Goal: Transaction & Acquisition: Purchase product/service

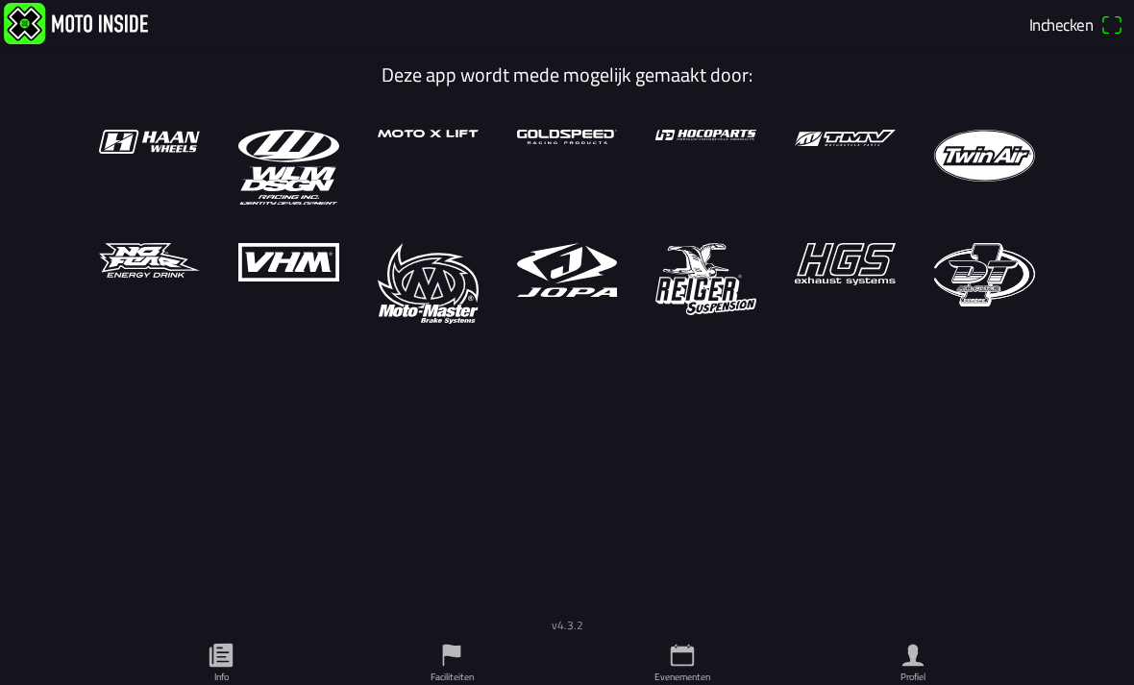
click at [679, 670] on ion-label "Evenementen" at bounding box center [683, 677] width 56 height 14
click at [689, 670] on ion-label "Evenementen" at bounding box center [683, 677] width 56 height 14
click at [684, 641] on icon "calendar" at bounding box center [682, 655] width 29 height 29
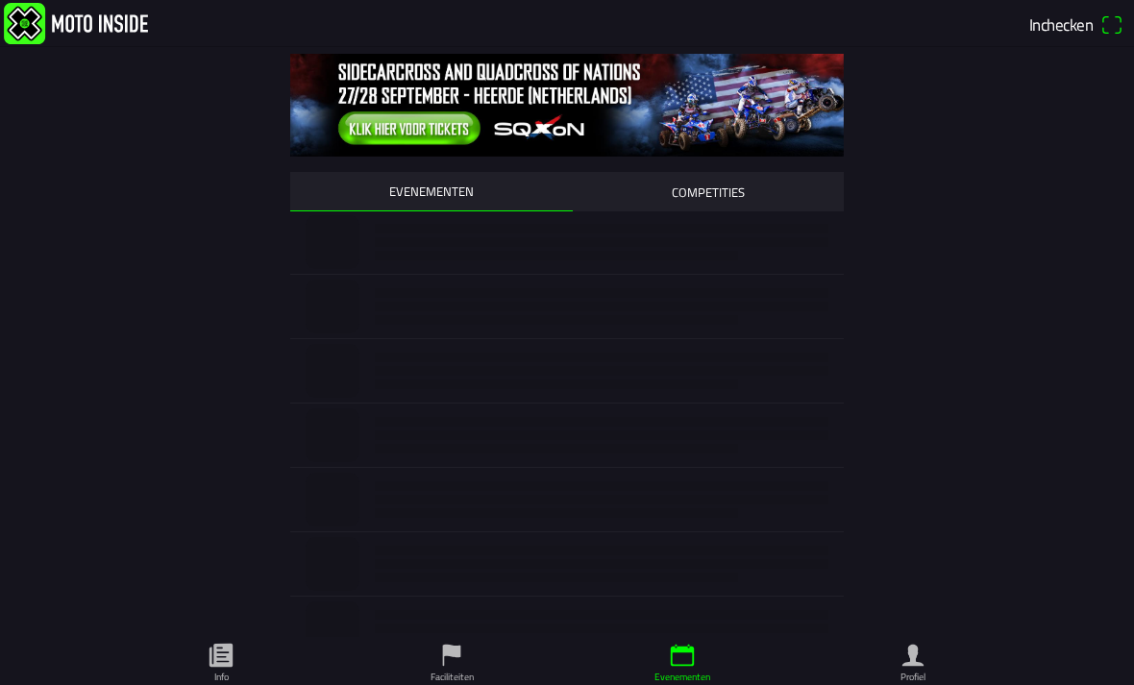
click at [695, 641] on icon "calendar" at bounding box center [682, 655] width 29 height 29
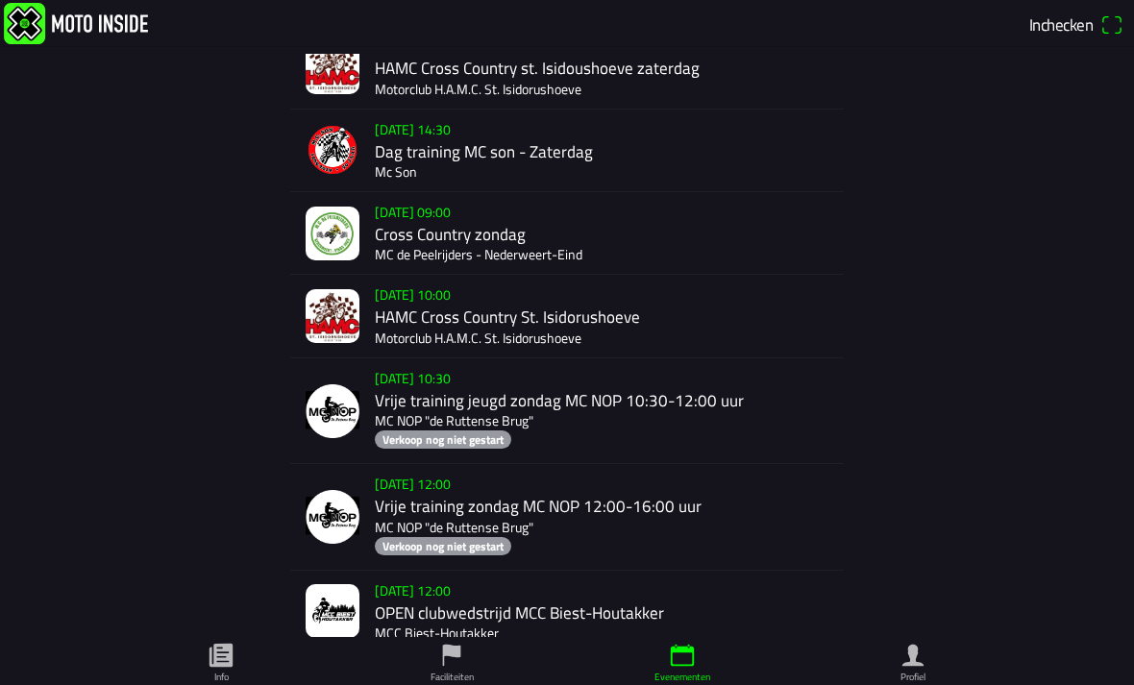
scroll to position [1060, 0]
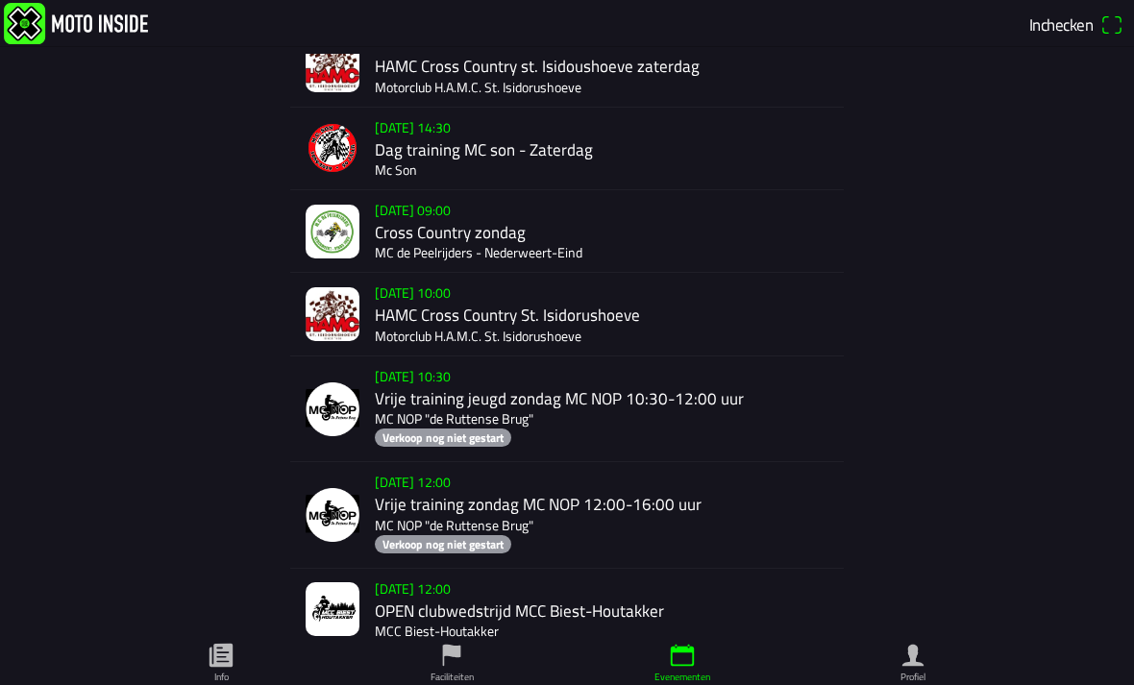
click at [627, 324] on div "[DATE] 10:00 HAMC Cross Country St. Isidorushoeve Motorclub H.A.M.C. St. Isidor…" at bounding box center [605, 314] width 461 height 82
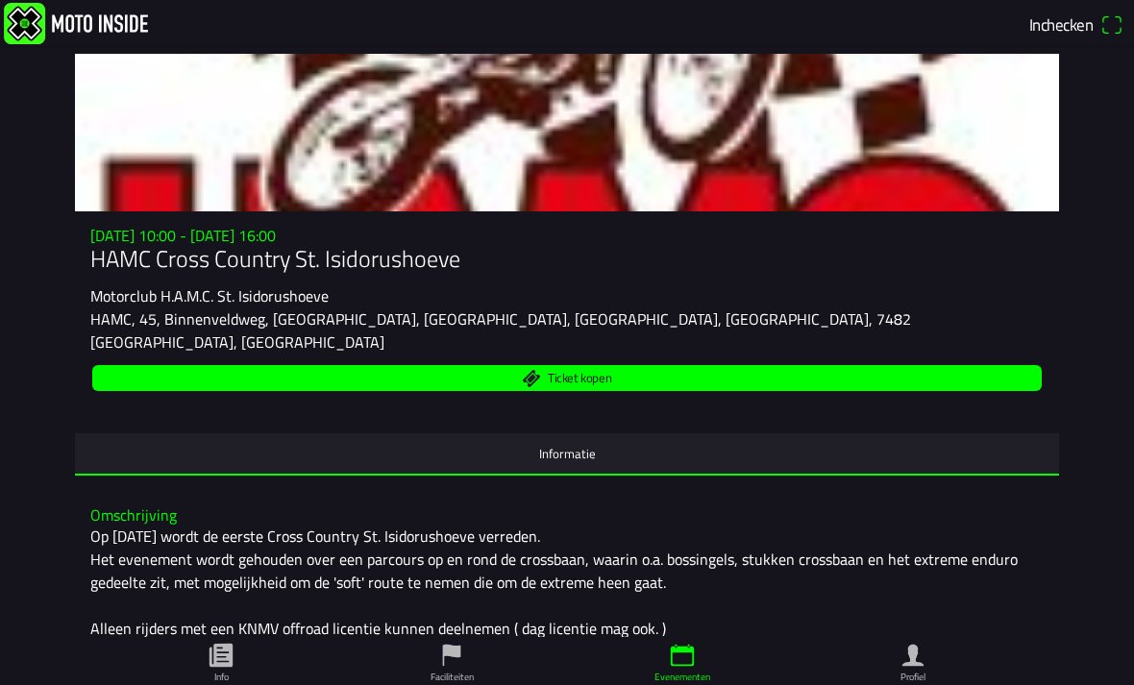
scroll to position [54, 0]
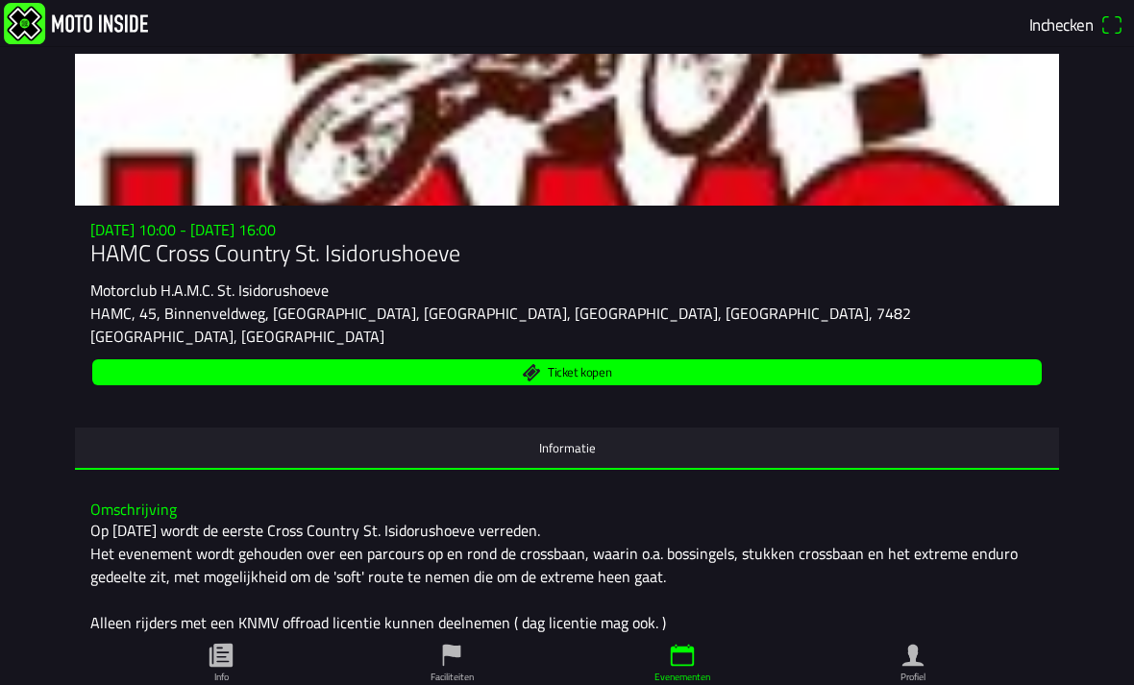
click at [664, 374] on span "Ticket kopen" at bounding box center [568, 373] width 928 height 26
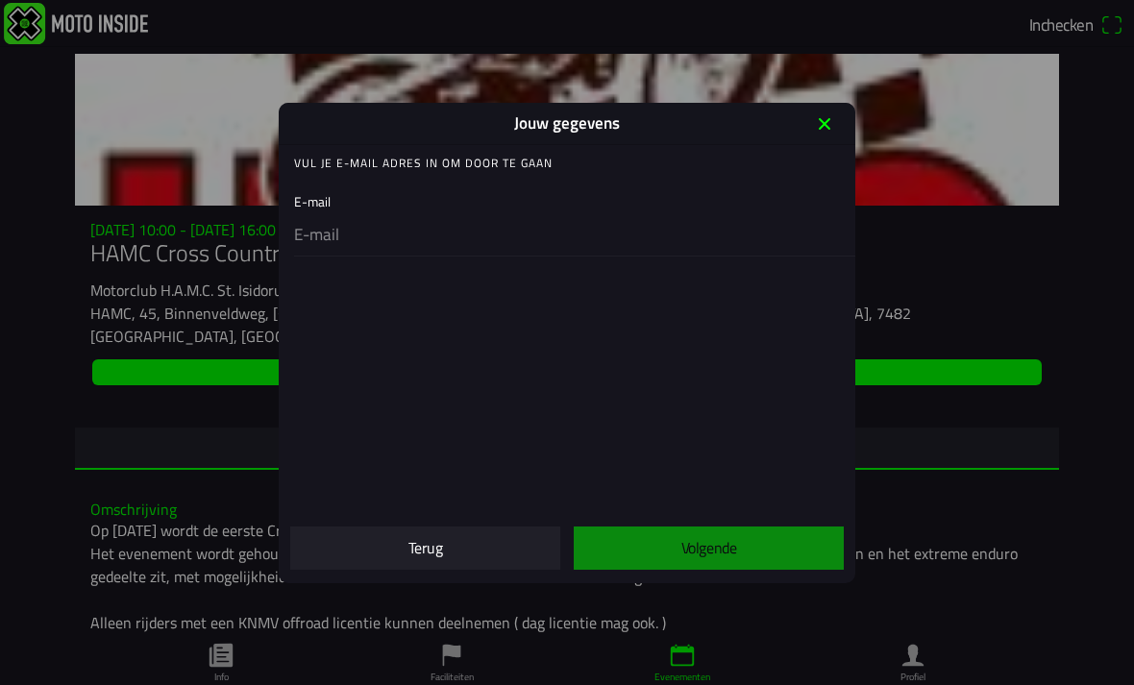
click at [542, 240] on input "email" at bounding box center [571, 235] width 554 height 40
type input "[EMAIL_ADDRESS][DOMAIN_NAME]"
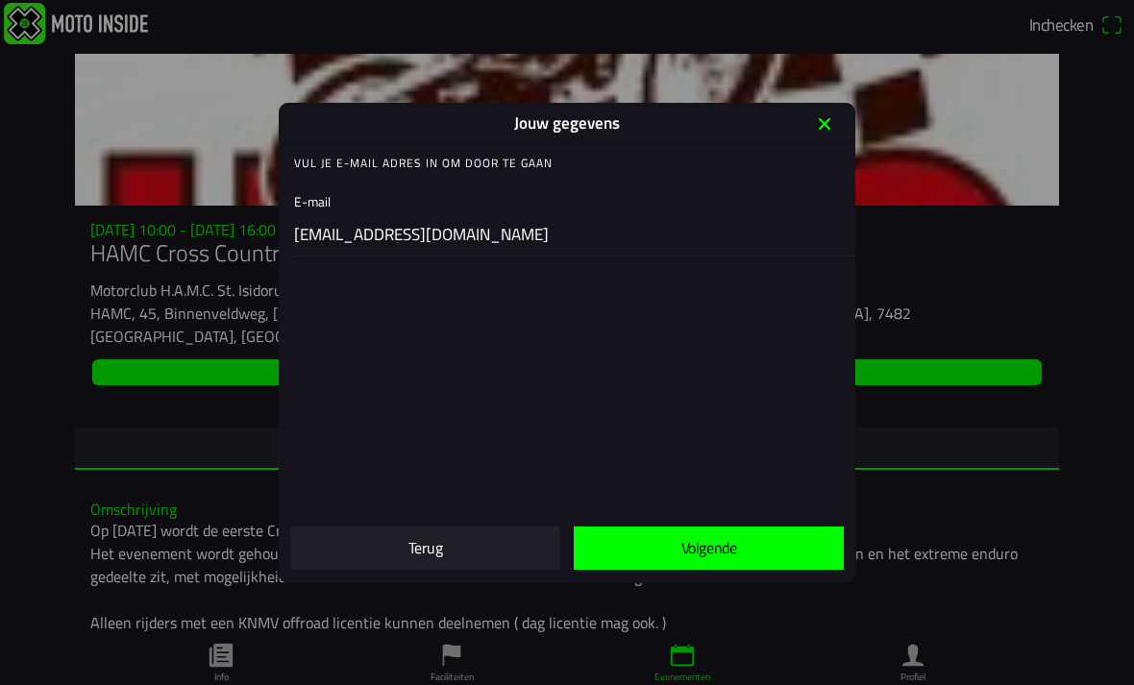
click at [0, 0] on slot "Volgende" at bounding box center [0, 0] width 0 height 0
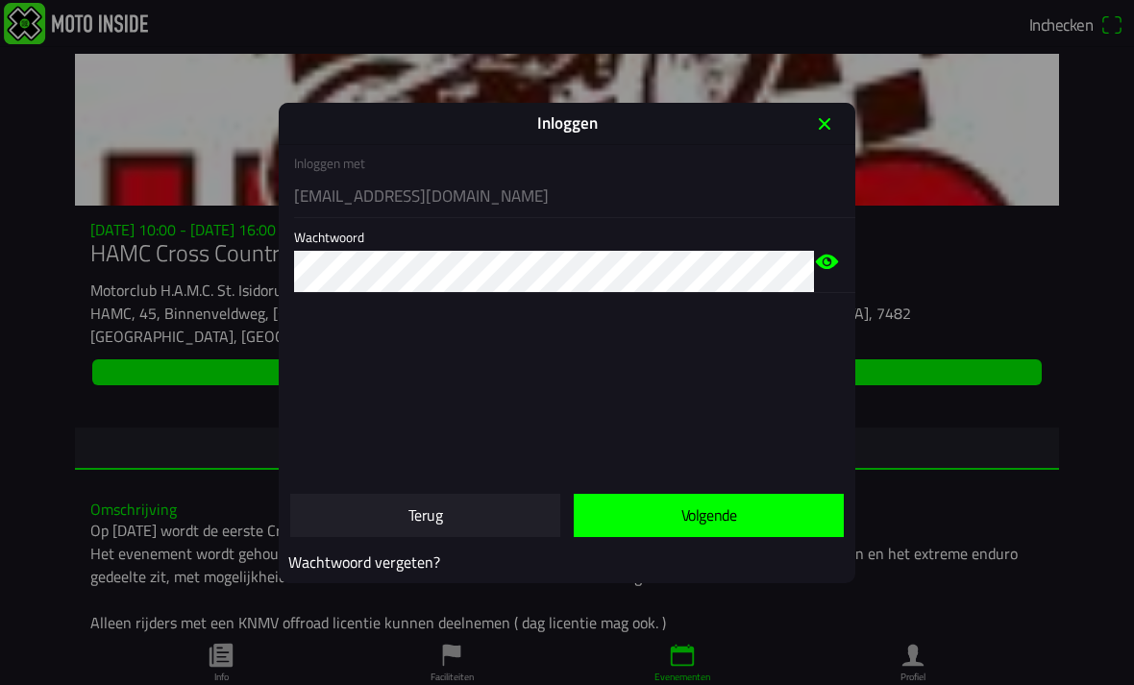
click at [0, 0] on slot "Volgende" at bounding box center [0, 0] width 0 height 0
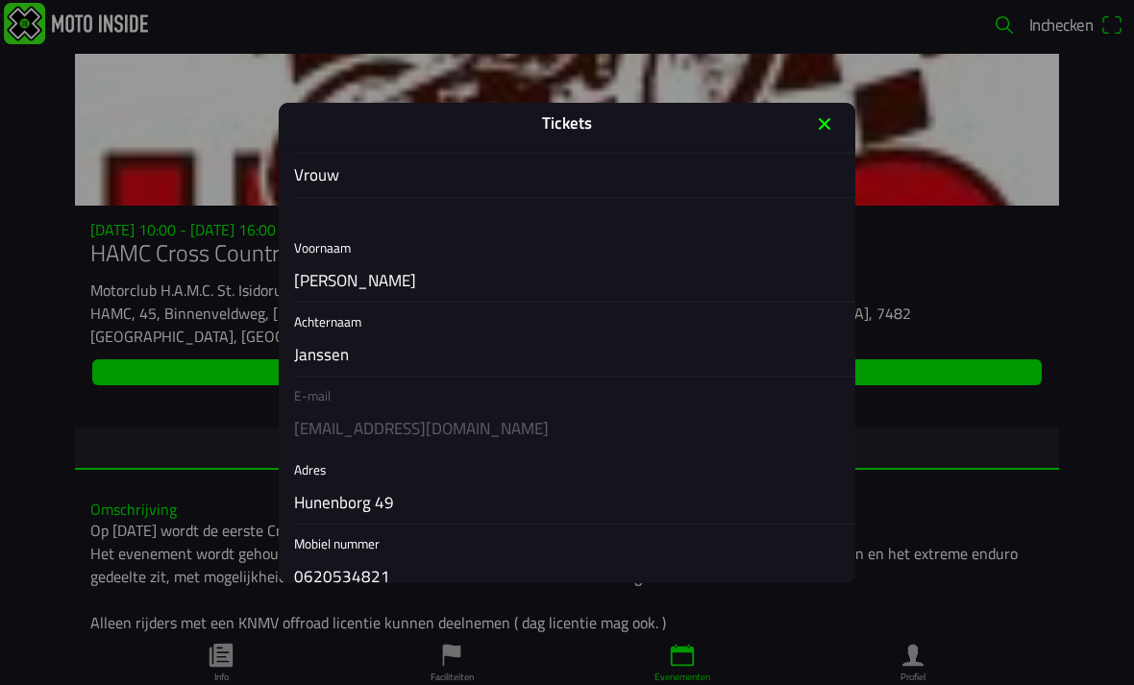
scroll to position [110, 0]
click at [726, 286] on input "[PERSON_NAME]" at bounding box center [571, 283] width 554 height 40
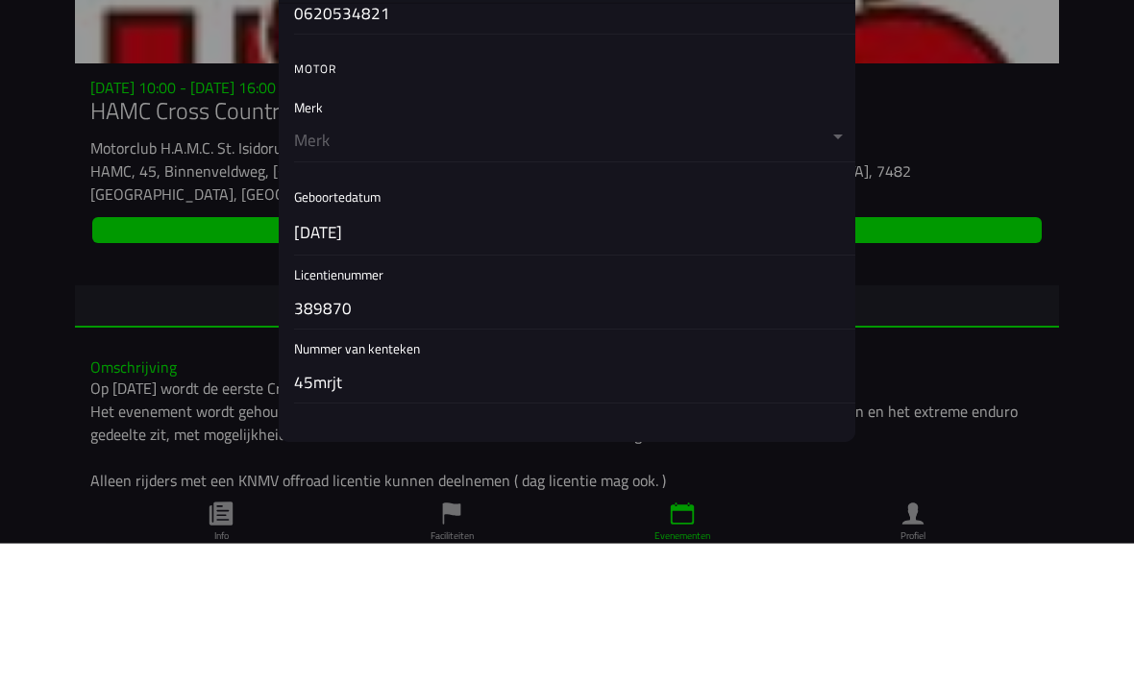
scroll to position [542, 0]
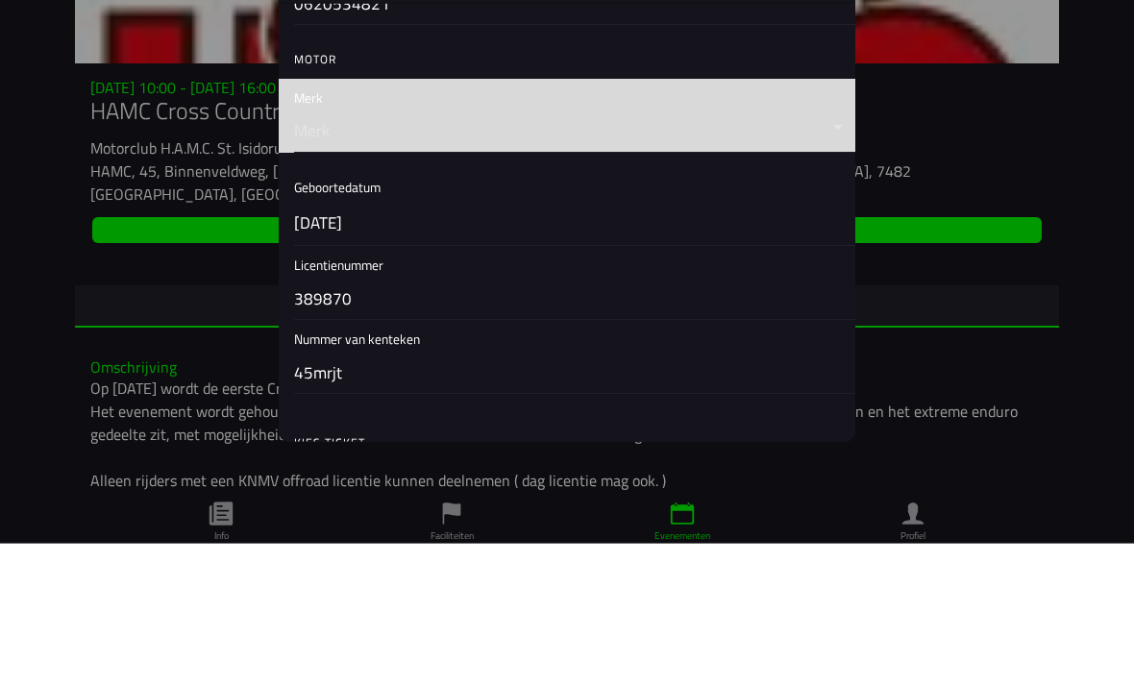
click at [628, 221] on button "button" at bounding box center [574, 257] width 561 height 73
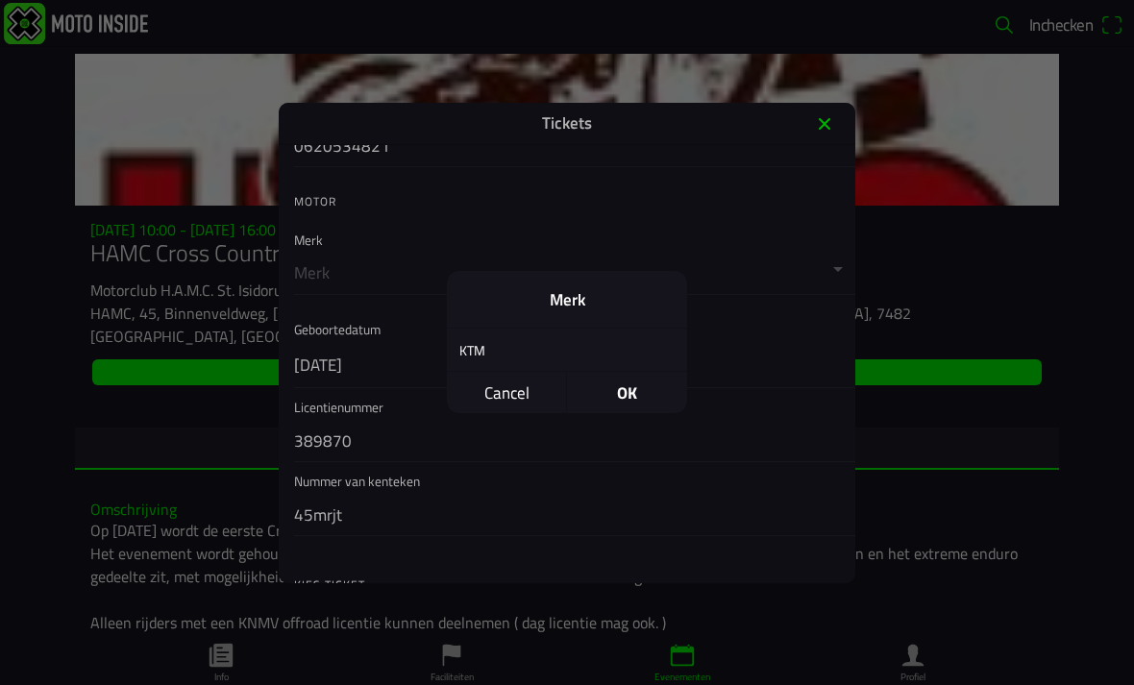
click at [529, 350] on div "KTM" at bounding box center [553, 350] width 212 height 45
click at [635, 401] on span "OK" at bounding box center [627, 393] width 120 height 41
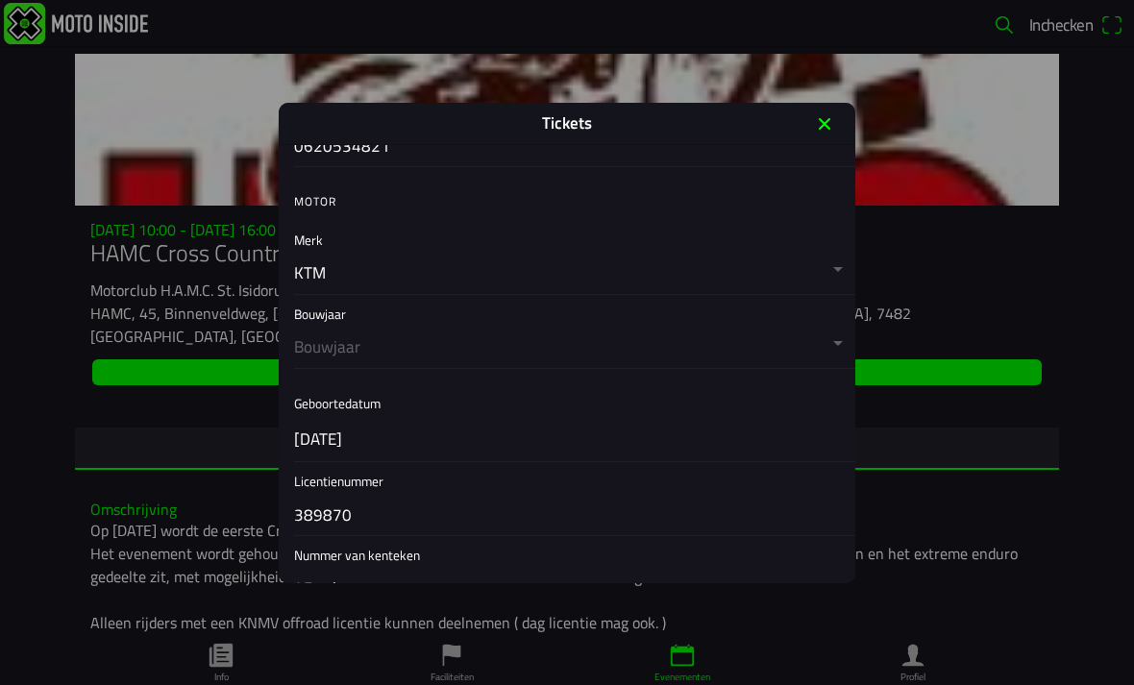
click at [630, 352] on button "button" at bounding box center [574, 331] width 561 height 73
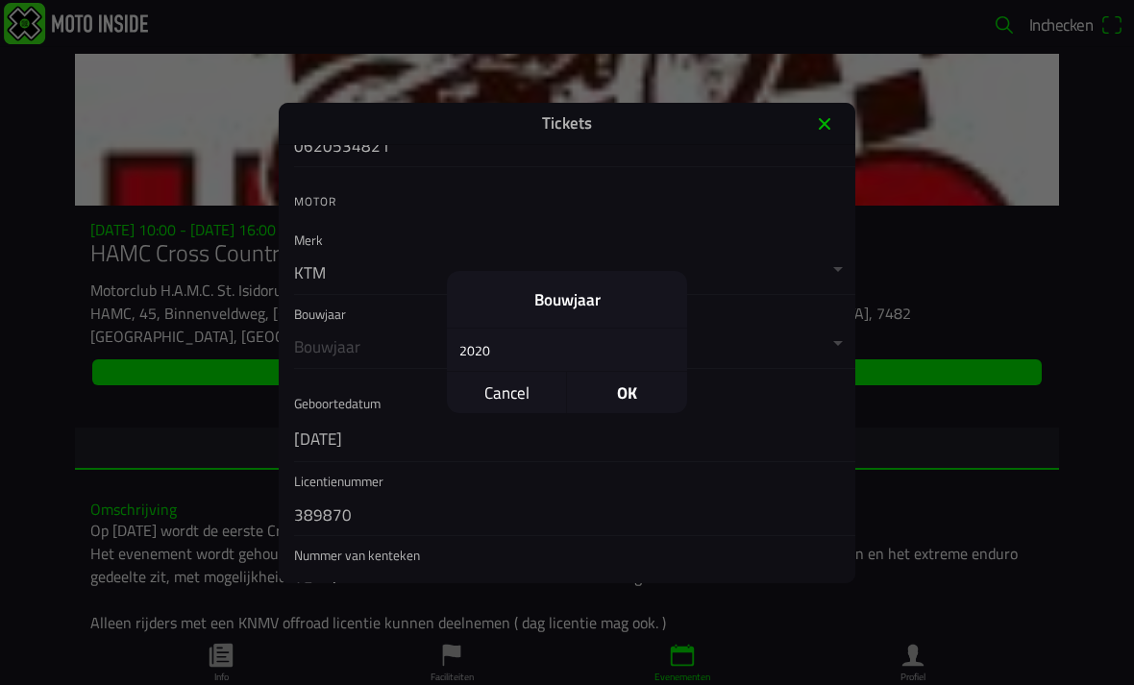
click at [510, 410] on span "Cancel" at bounding box center [506, 393] width 119 height 41
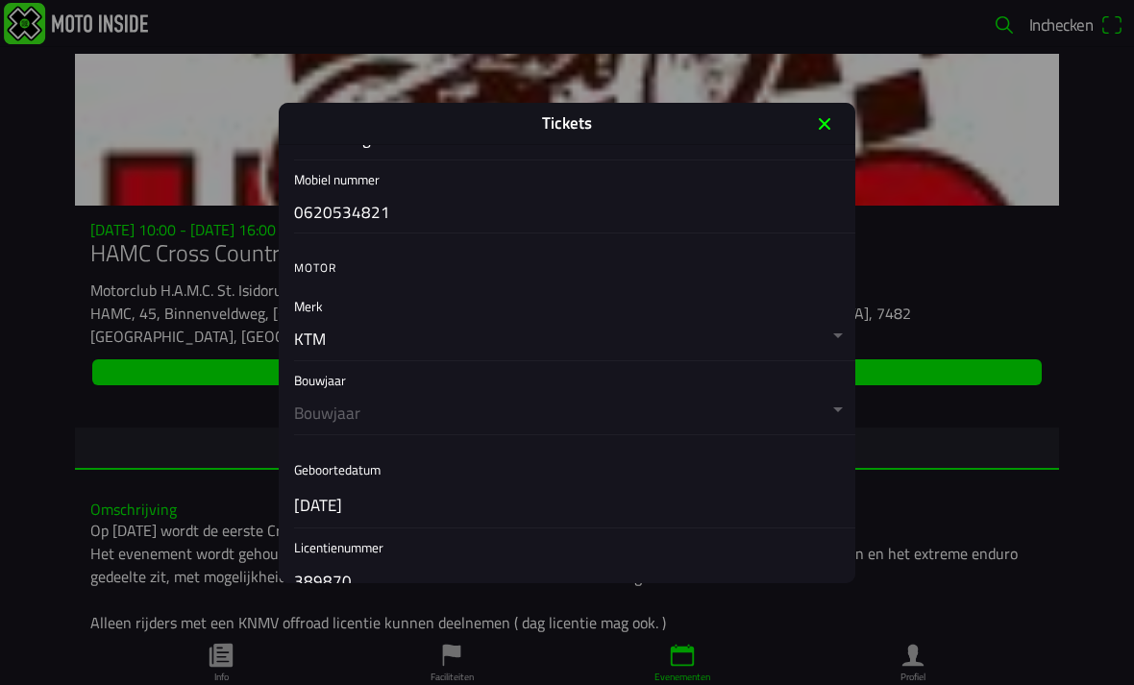
scroll to position [477, 0]
click at [826, 421] on button "button" at bounding box center [574, 397] width 561 height 73
click at [836, 401] on button "button" at bounding box center [574, 397] width 561 height 73
click at [832, 413] on button "button" at bounding box center [574, 397] width 561 height 73
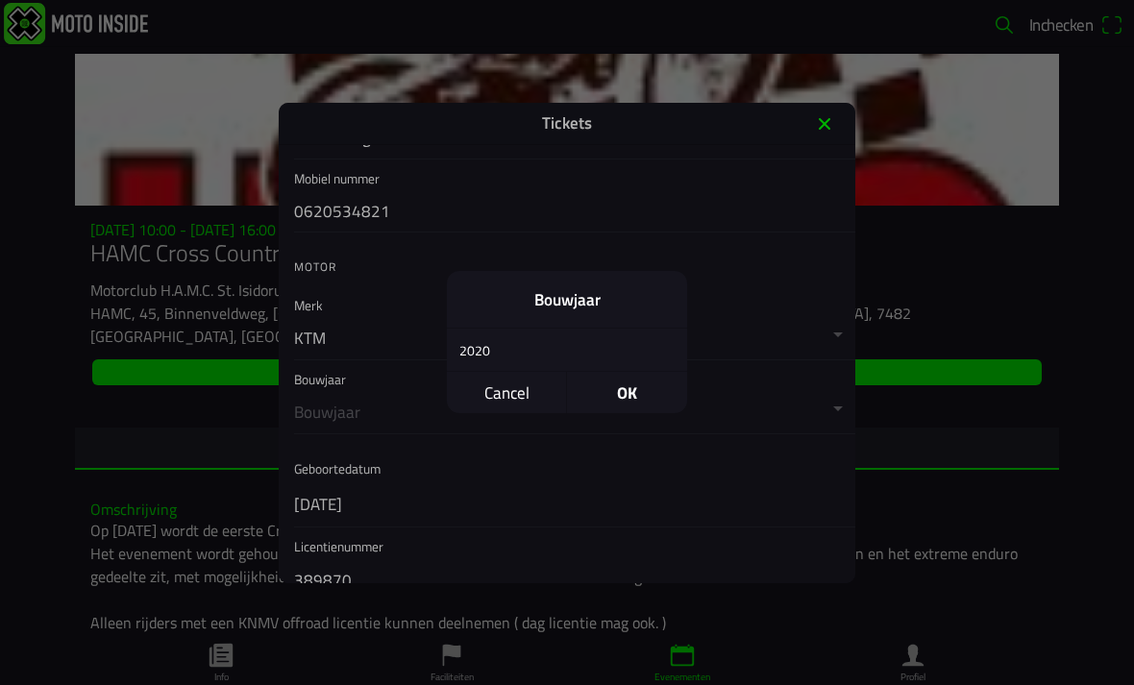
click at [521, 402] on span "Cancel" at bounding box center [506, 393] width 119 height 41
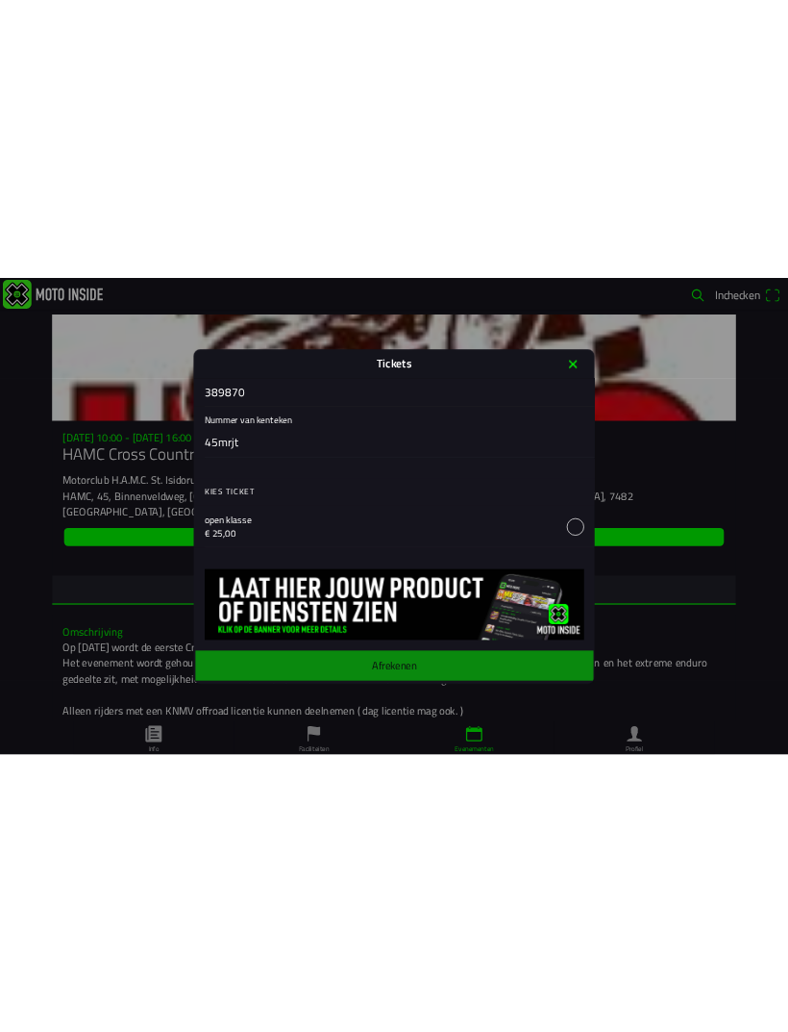
scroll to position [893, 0]
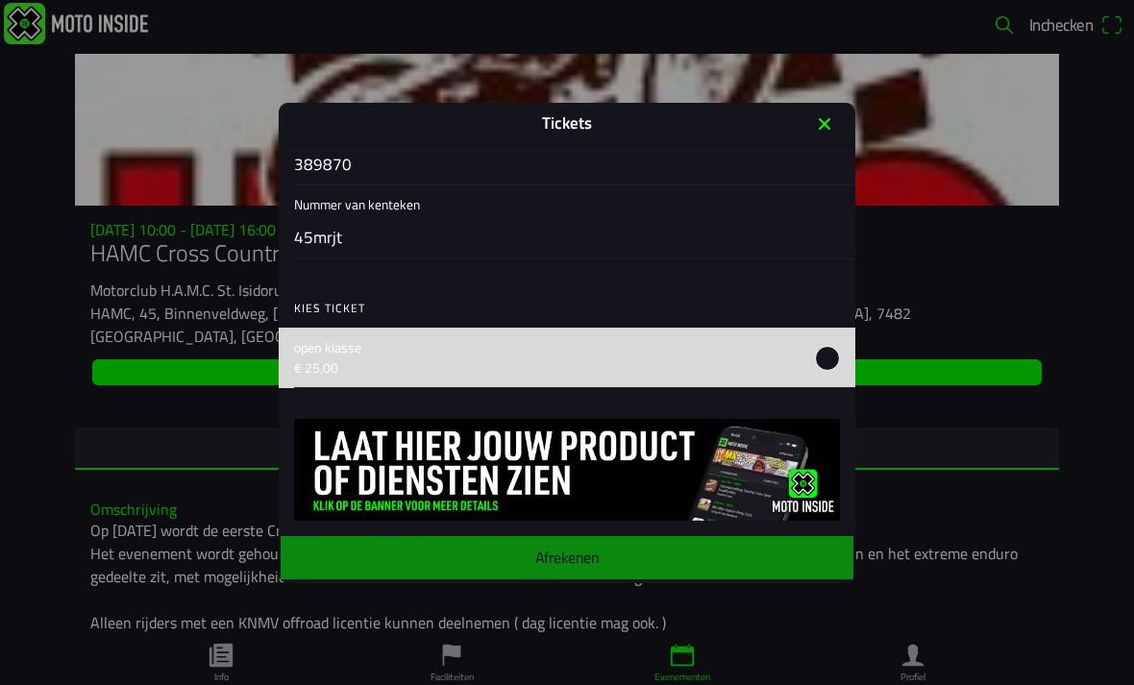
click at [821, 365] on button "button" at bounding box center [574, 357] width 561 height 60
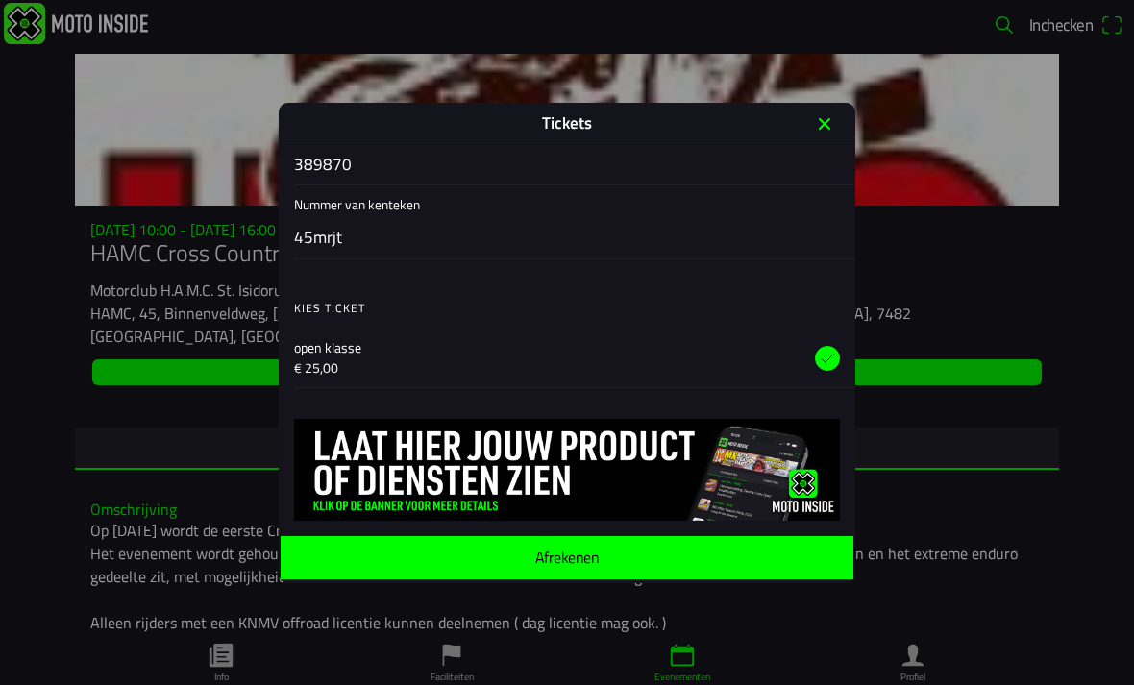
click at [719, 562] on span "Afrekenen" at bounding box center [567, 557] width 542 height 43
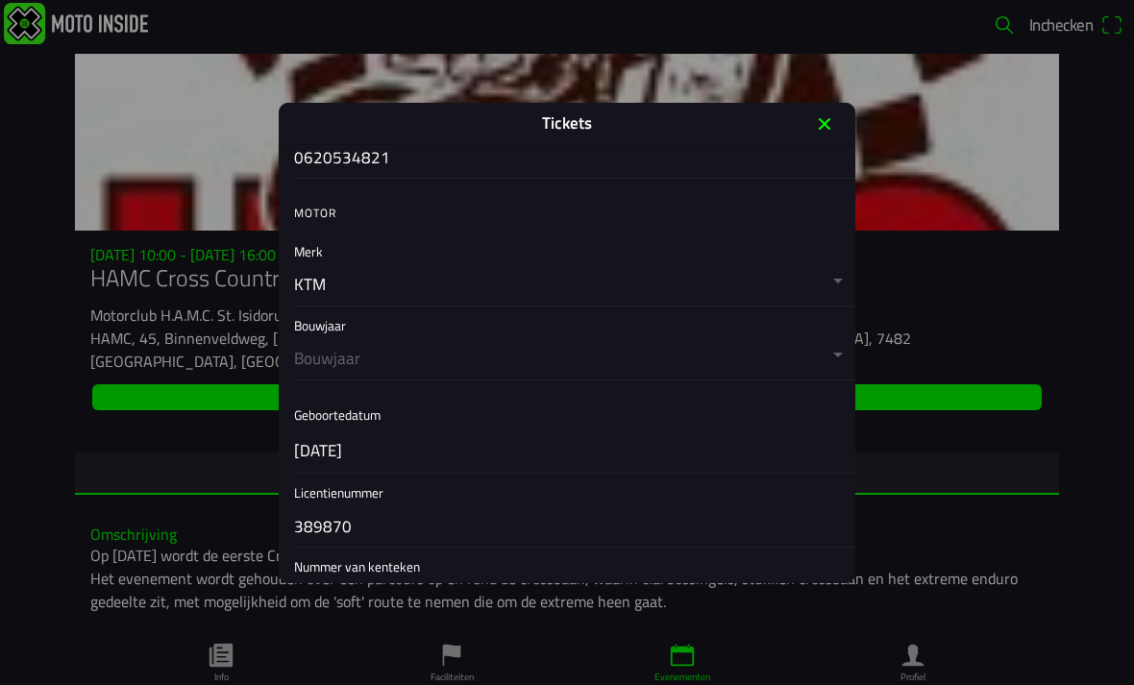
scroll to position [524, 0]
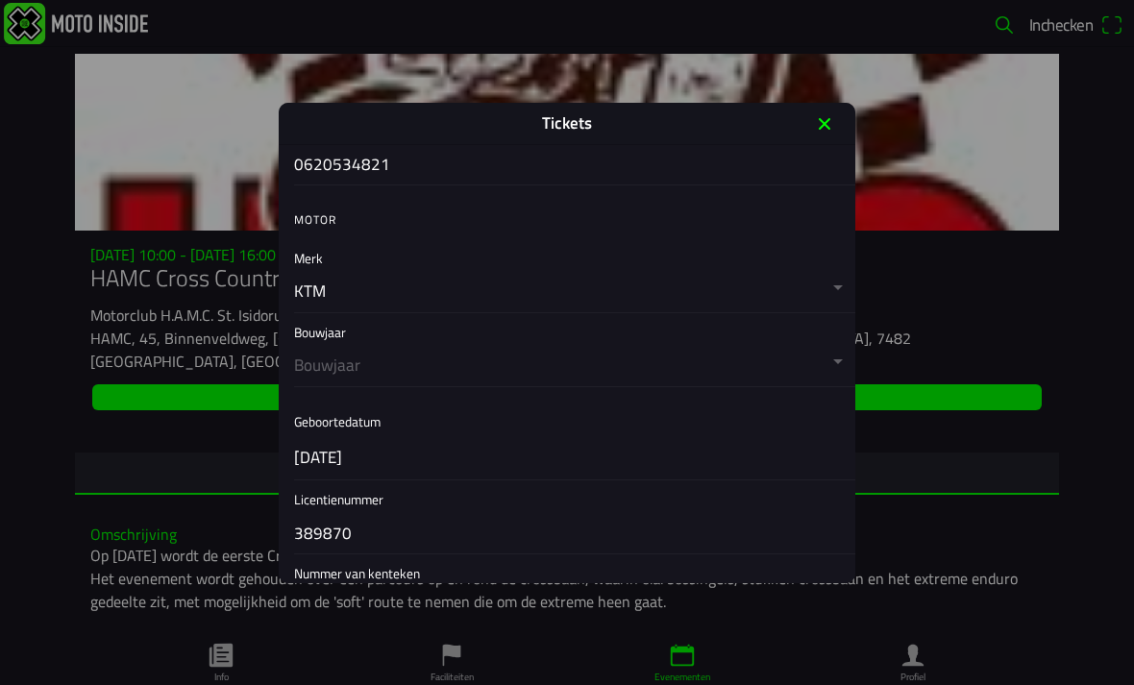
click at [407, 367] on button "button" at bounding box center [574, 349] width 561 height 73
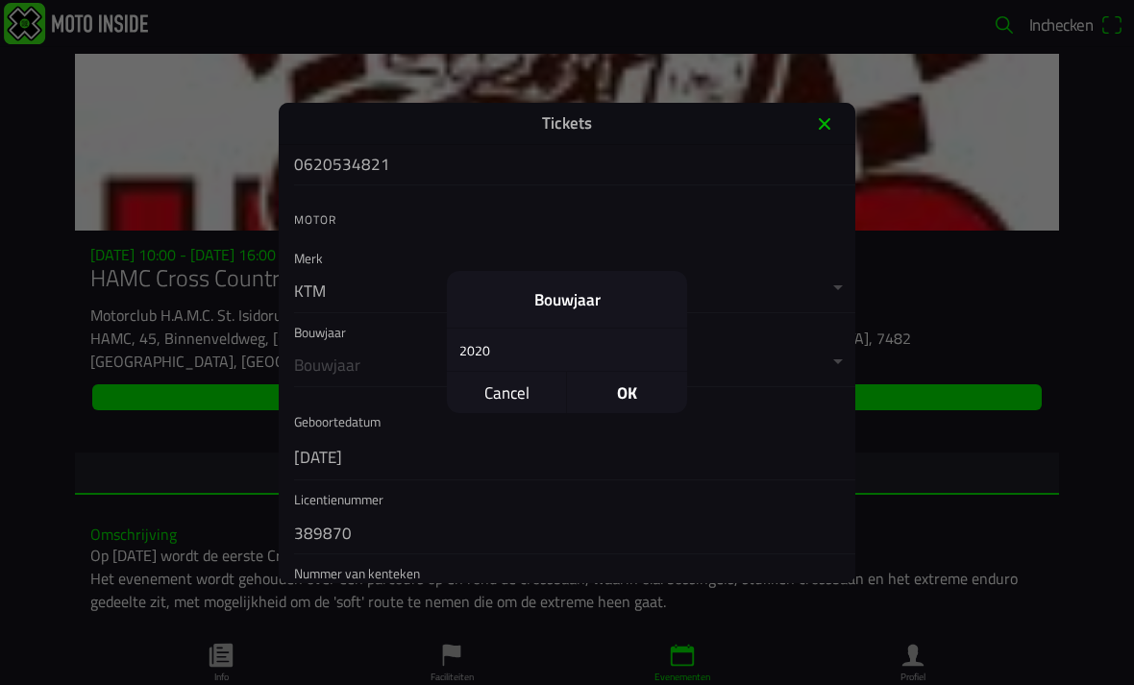
click at [486, 344] on div "2020" at bounding box center [553, 350] width 212 height 45
click at [647, 404] on span "OK" at bounding box center [627, 393] width 120 height 41
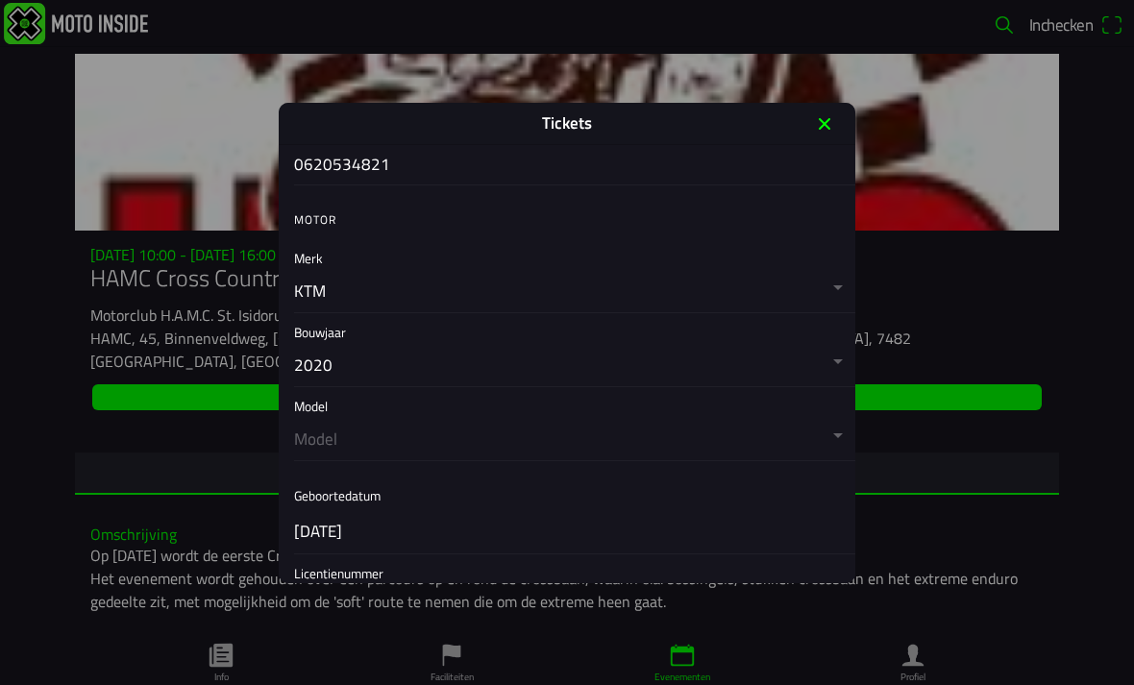
click at [488, 429] on button "button" at bounding box center [574, 423] width 561 height 73
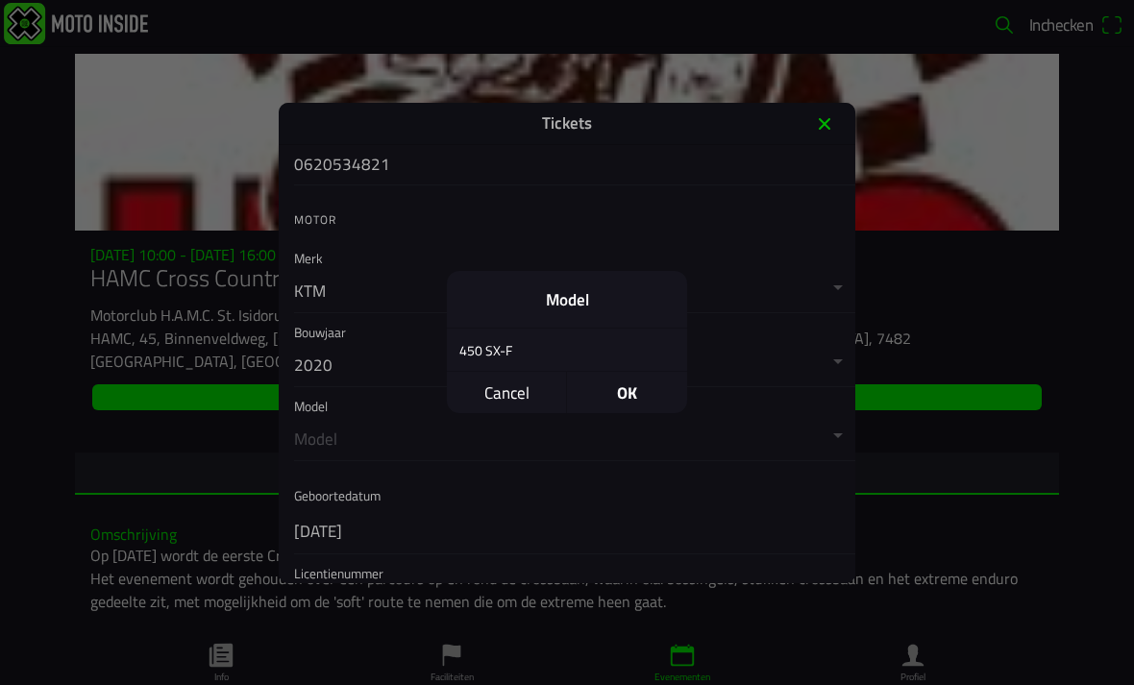
click at [520, 354] on div "450 SX-F" at bounding box center [553, 350] width 212 height 45
click at [640, 399] on span "OK" at bounding box center [627, 393] width 120 height 41
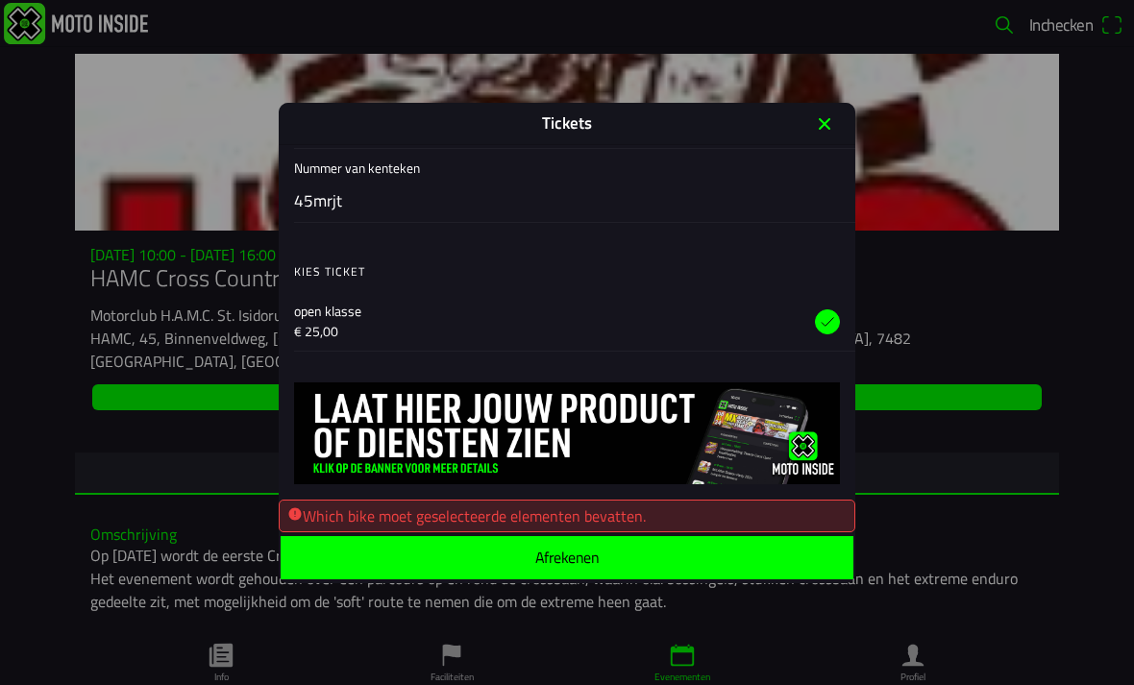
scroll to position [939, 0]
click at [607, 562] on span "Afrekenen" at bounding box center [567, 557] width 542 height 43
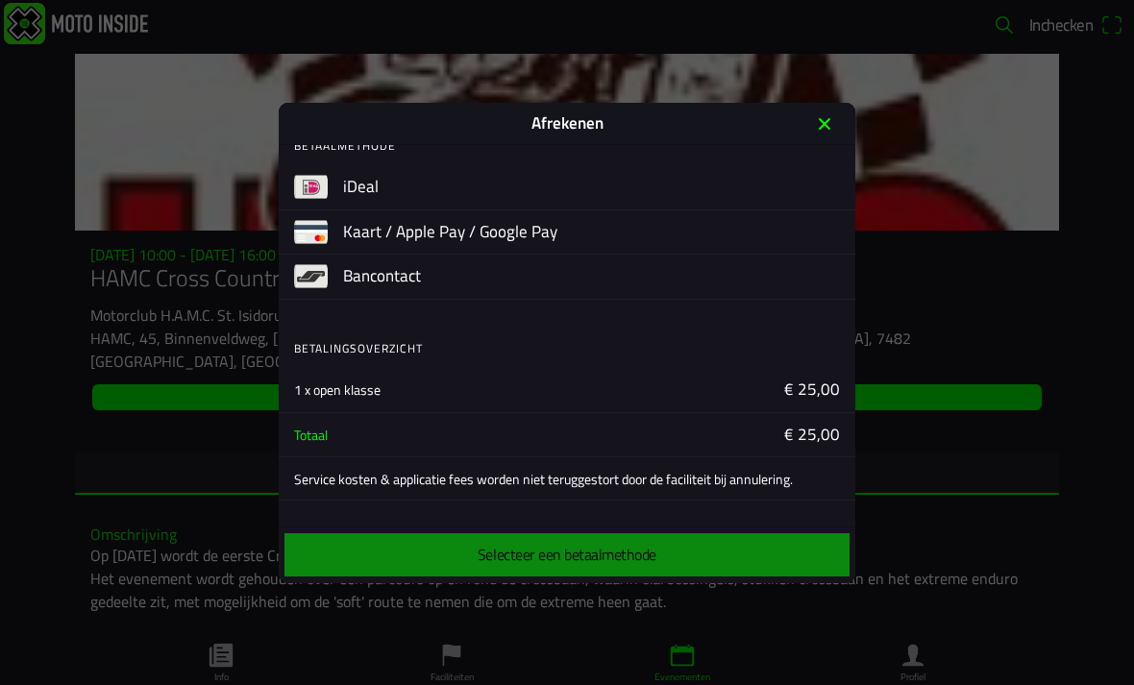
scroll to position [16, 0]
click at [396, 193] on button "button" at bounding box center [599, 188] width 512 height 44
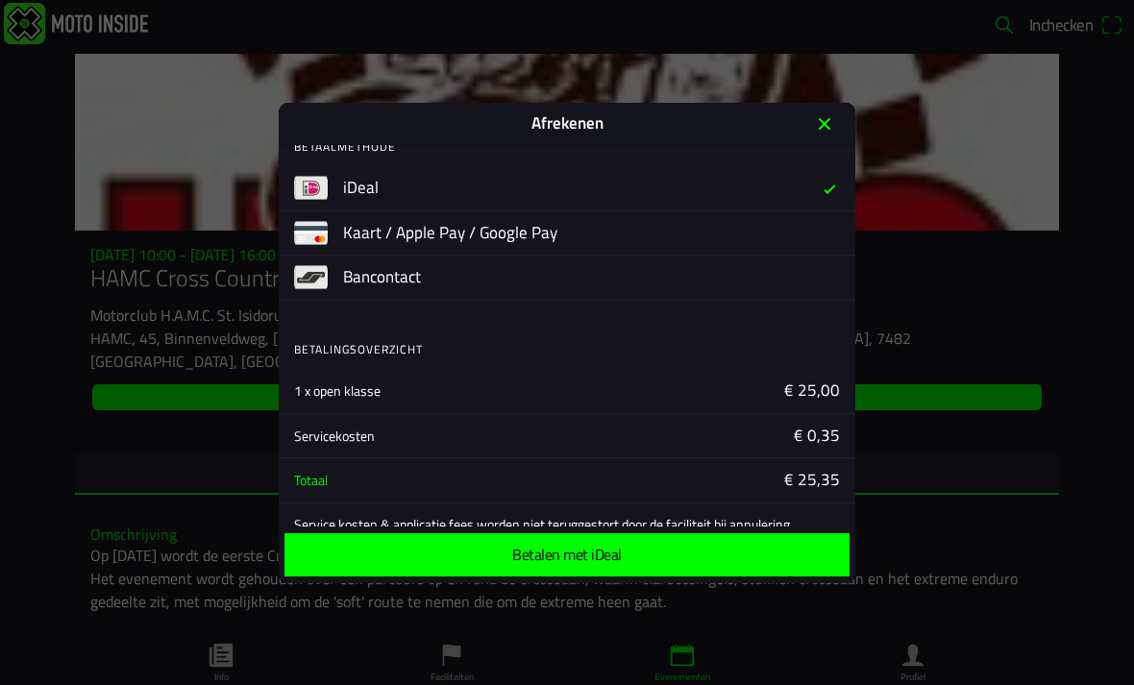
click at [619, 558] on ion-label "Betalen met iDeal" at bounding box center [567, 554] width 110 height 15
